Goal: Information Seeking & Learning: Learn about a topic

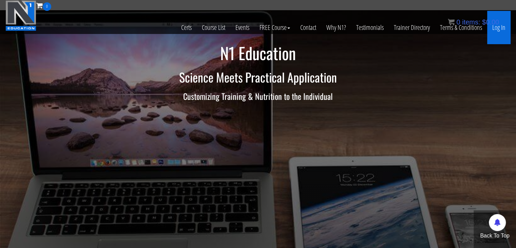
click at [499, 30] on link "Log In" at bounding box center [498, 27] width 23 height 33
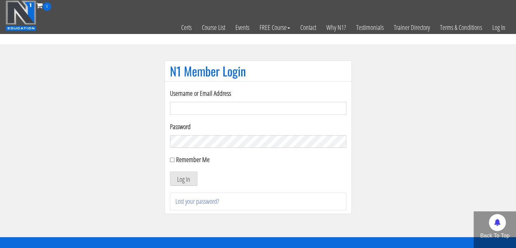
type input "electric_mashine@abv.bg"
click at [172, 159] on input "Remember Me" at bounding box center [172, 160] width 4 height 4
checkbox input "true"
click at [185, 181] on button "Log In" at bounding box center [183, 178] width 27 height 14
click at [456, 156] on section "N1 Member Login Username or Email Address electric_mashine@abv.bg Password Reme…" at bounding box center [258, 140] width 516 height 193
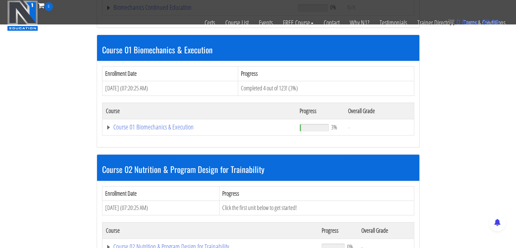
scroll to position [185, 0]
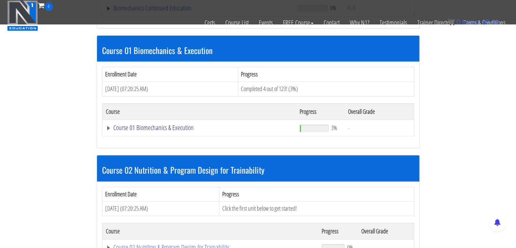
click at [109, 125] on link "Course 01 Biomechanics & Execution" at bounding box center [199, 127] width 187 height 7
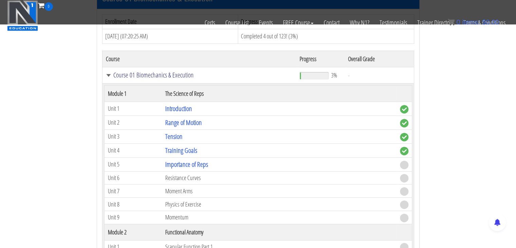
scroll to position [238, 0]
click at [182, 162] on link "Importance of Reps" at bounding box center [186, 163] width 43 height 9
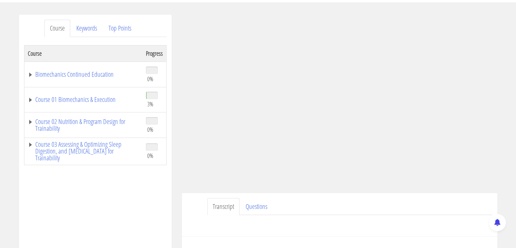
scroll to position [75, 0]
click at [30, 97] on link "Course 01 Biomechanics & Execution" at bounding box center [83, 99] width 111 height 7
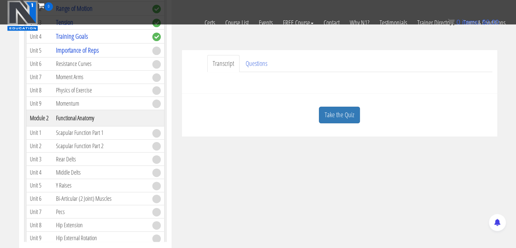
scroll to position [175, 0]
click at [336, 114] on link "Take the Quiz" at bounding box center [339, 114] width 41 height 17
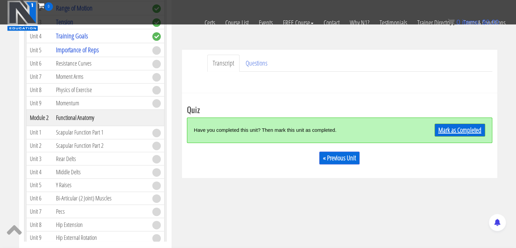
click at [457, 131] on link "Mark as Completed" at bounding box center [460, 130] width 51 height 13
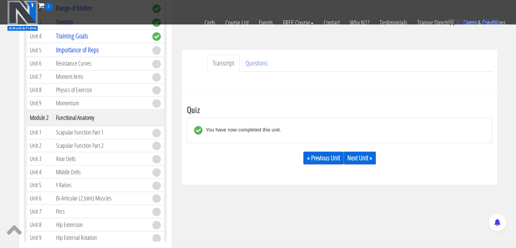
click at [228, 61] on link "Transcript" at bounding box center [223, 63] width 32 height 17
click at [226, 65] on link "Transcript" at bounding box center [223, 63] width 32 height 17
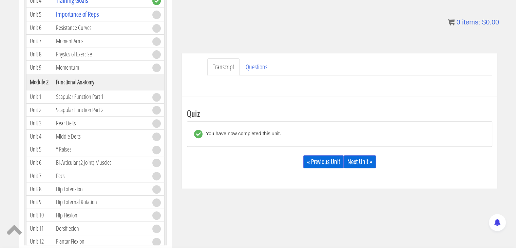
scroll to position [217, 0]
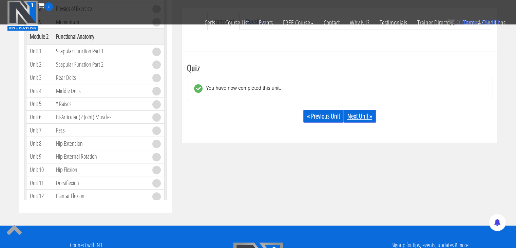
click at [356, 115] on link "Next Unit »" at bounding box center [360, 116] width 32 height 13
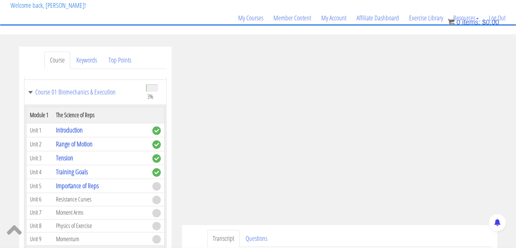
scroll to position [42, 0]
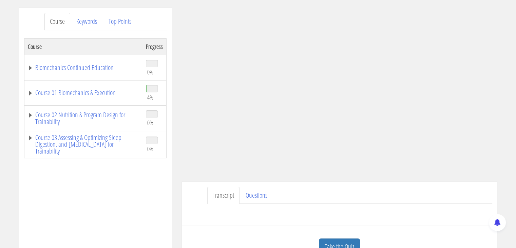
scroll to position [81, 0]
click at [30, 93] on link "Course 01 Biomechanics & Execution" at bounding box center [83, 92] width 111 height 7
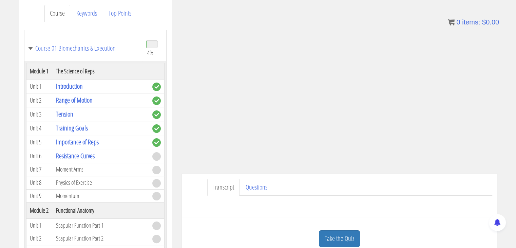
scroll to position [90, 0]
click at [228, 187] on link "Transcript" at bounding box center [223, 186] width 32 height 17
click at [228, 199] on div "Have a question on this unit? Please submit it here: Name * First Last Email * *" at bounding box center [340, 203] width 306 height 16
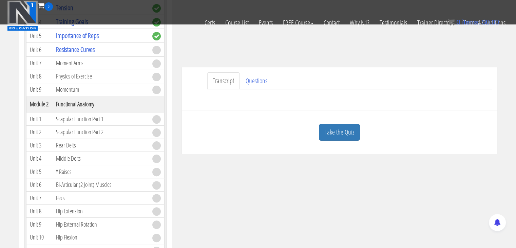
scroll to position [153, 0]
drag, startPoint x: 286, startPoint y: 102, endPoint x: 307, endPoint y: 112, distance: 23.7
click at [307, 112] on div "Daniel Slavov electric_mashine@abv.bg 2025-09-14 78.90.87.70 Transcript Questio…" at bounding box center [340, 23] width 326 height 260
click at [259, 83] on link "Questions" at bounding box center [256, 80] width 33 height 17
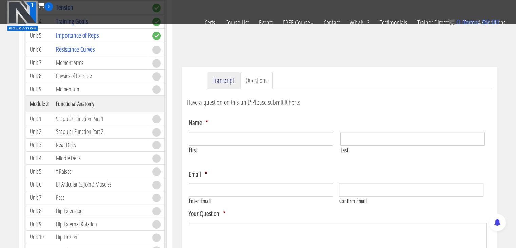
click at [225, 83] on link "Transcript" at bounding box center [223, 80] width 32 height 17
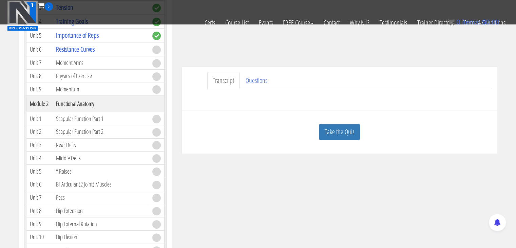
click at [229, 98] on div "Have a question on this unit? Please submit it here: Name * First Last Email * *" at bounding box center [340, 97] width 306 height 16
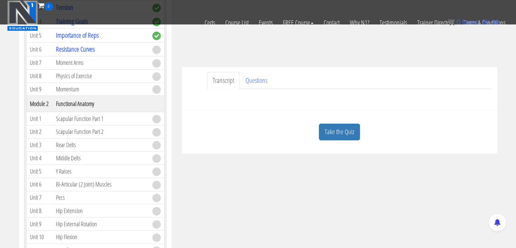
click at [229, 98] on div "Have a question on this unit? Please submit it here: Name * First Last Email * *" at bounding box center [340, 97] width 306 height 16
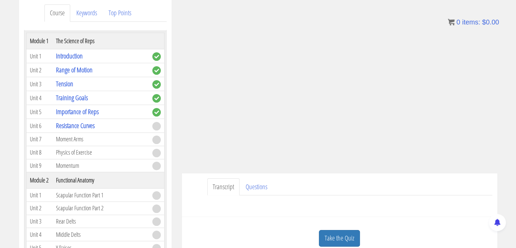
scroll to position [67, 0]
click at [86, 149] on td "Physics of Exercise" at bounding box center [101, 151] width 96 height 13
click at [73, 161] on td "Momentum" at bounding box center [101, 165] width 96 height 13
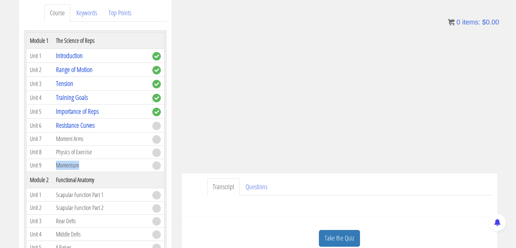
click at [73, 161] on td "Momentum" at bounding box center [101, 165] width 96 height 13
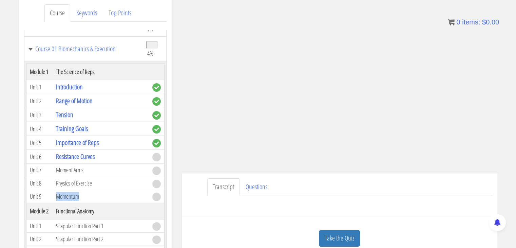
scroll to position [34, 0]
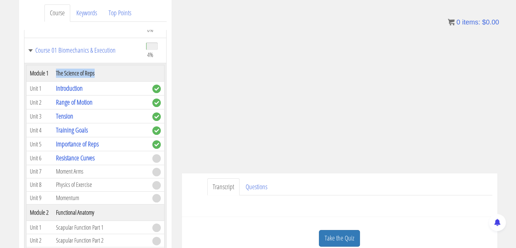
drag, startPoint x: 55, startPoint y: 73, endPoint x: 104, endPoint y: 74, distance: 48.9
click at [104, 74] on th "The Science of Reps" at bounding box center [101, 73] width 96 height 16
click at [103, 67] on th "The Science of Reps" at bounding box center [101, 73] width 96 height 16
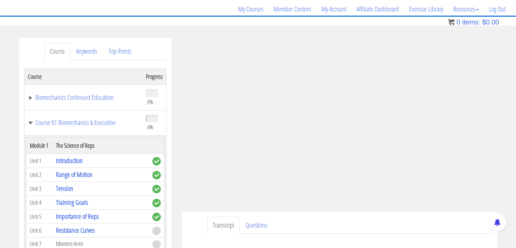
scroll to position [52, 0]
click at [425, 235] on div "Have a question on this unit? Please submit it here: Name * First Last Email * *" at bounding box center [340, 241] width 306 height 16
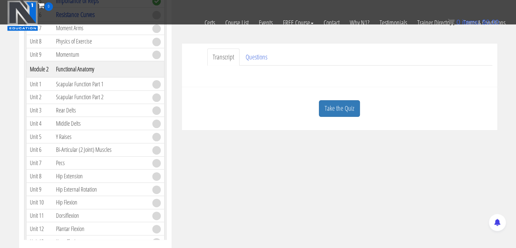
scroll to position [177, 0]
click at [339, 106] on link "Take the Quiz" at bounding box center [339, 107] width 41 height 17
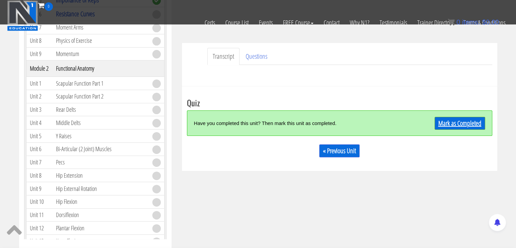
click at [456, 127] on link "Mark as Completed" at bounding box center [460, 123] width 51 height 13
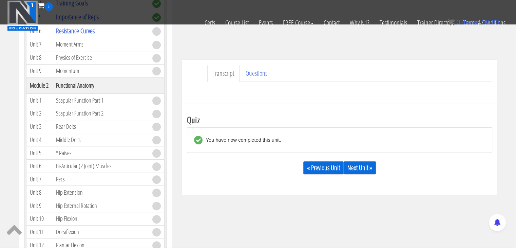
scroll to position [161, 0]
click at [354, 162] on link "Next Unit »" at bounding box center [360, 167] width 32 height 13
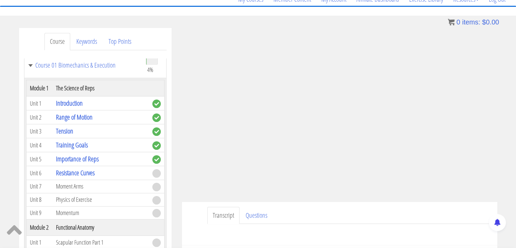
scroll to position [61, 0]
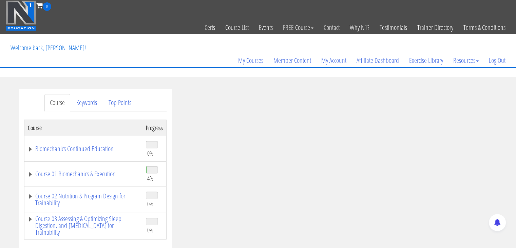
scroll to position [61, 0]
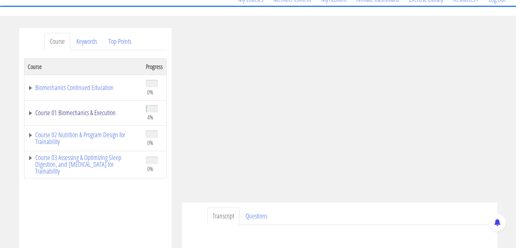
click at [29, 112] on link "Course 01 Biomechanics & Execution" at bounding box center [83, 112] width 111 height 7
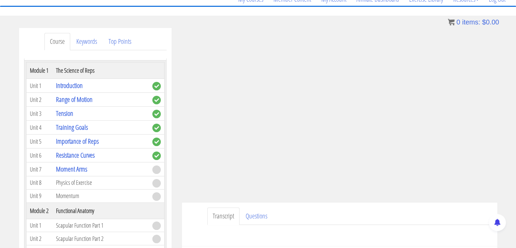
scroll to position [66, 0]
